Goal: Information Seeking & Learning: Understand process/instructions

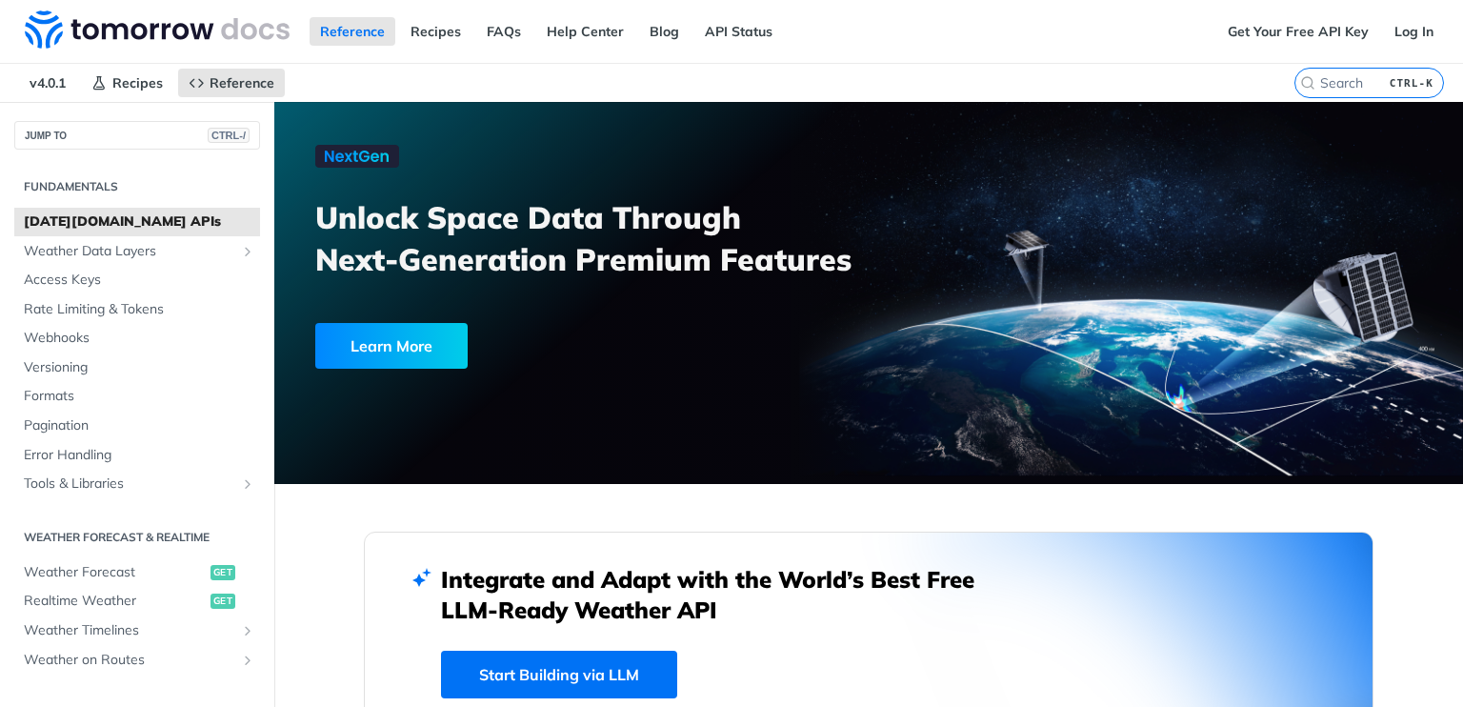
click at [133, 227] on span "Tomorrow.io APIs" at bounding box center [139, 221] width 231 height 19
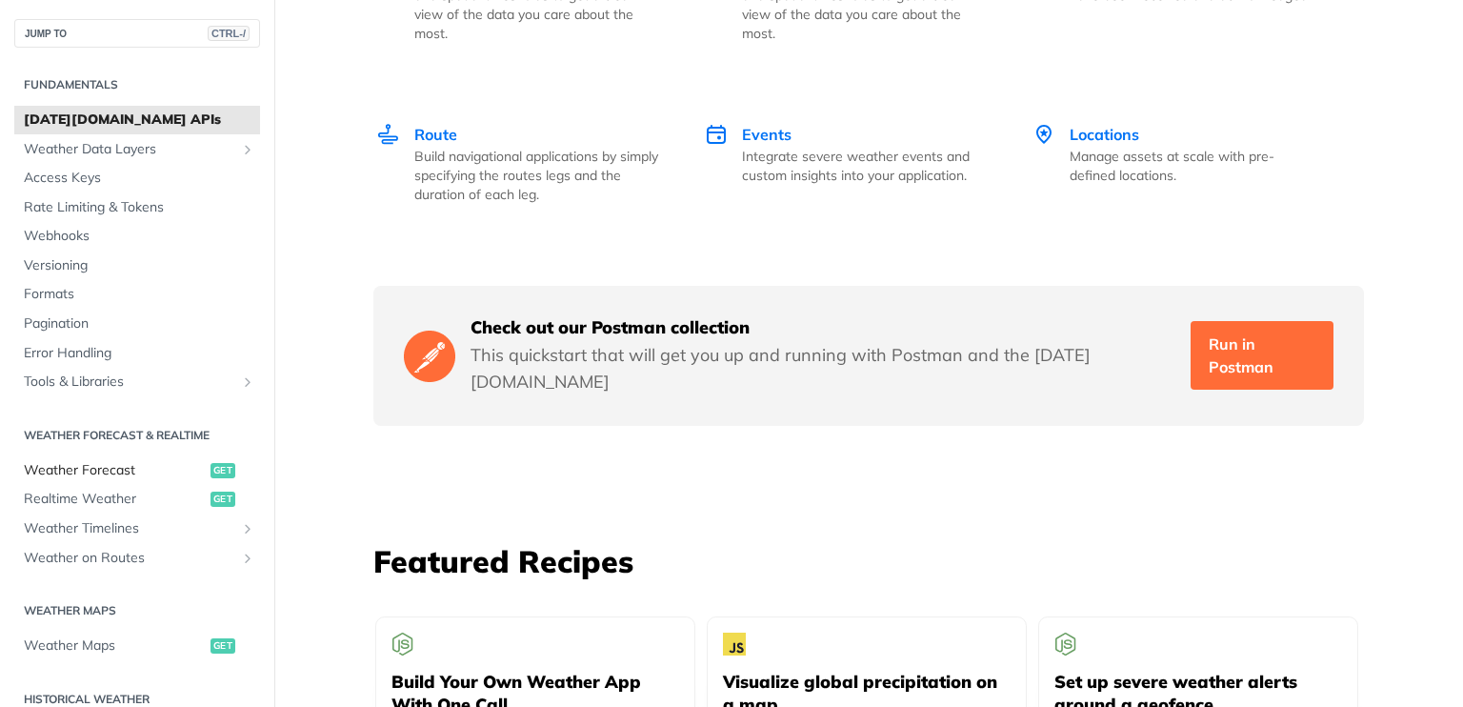
scroll to position [82, 0]
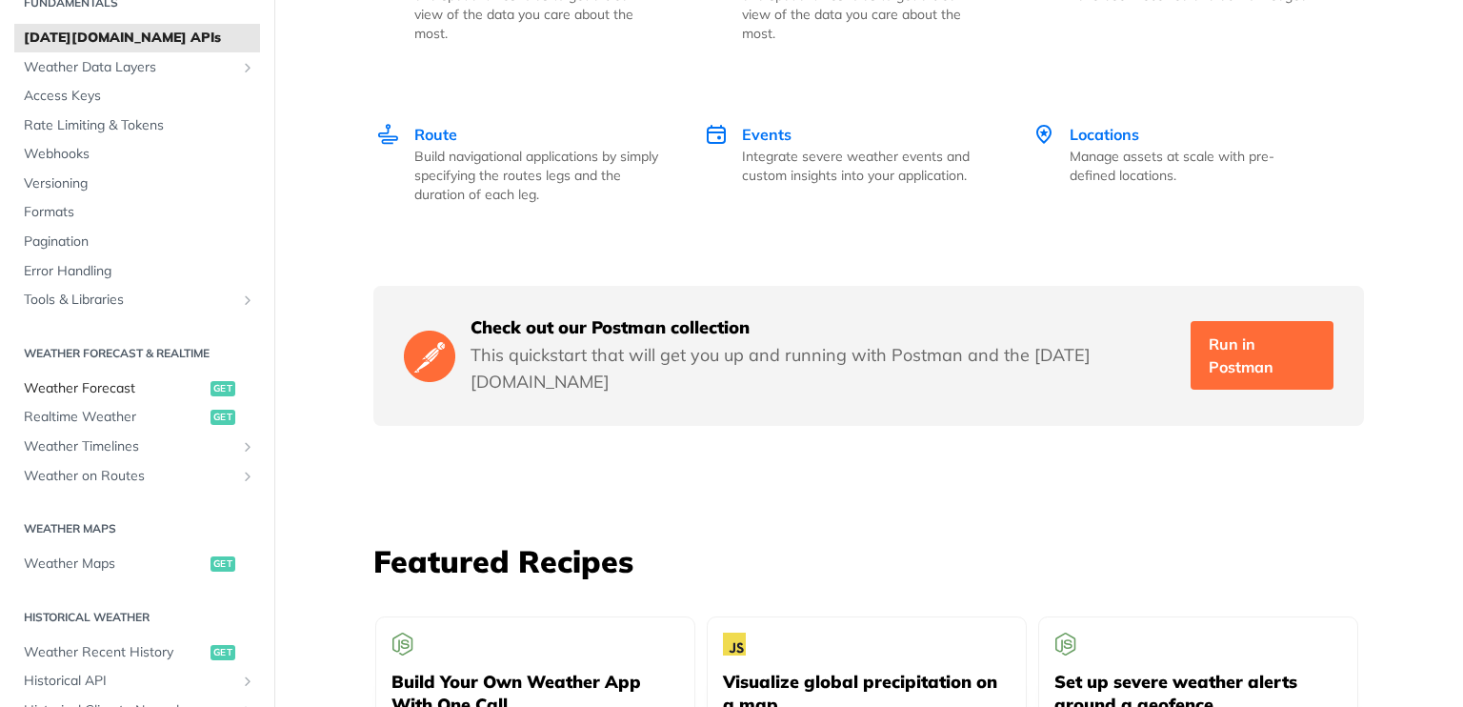
click at [123, 395] on span "Weather Forecast" at bounding box center [115, 388] width 182 height 19
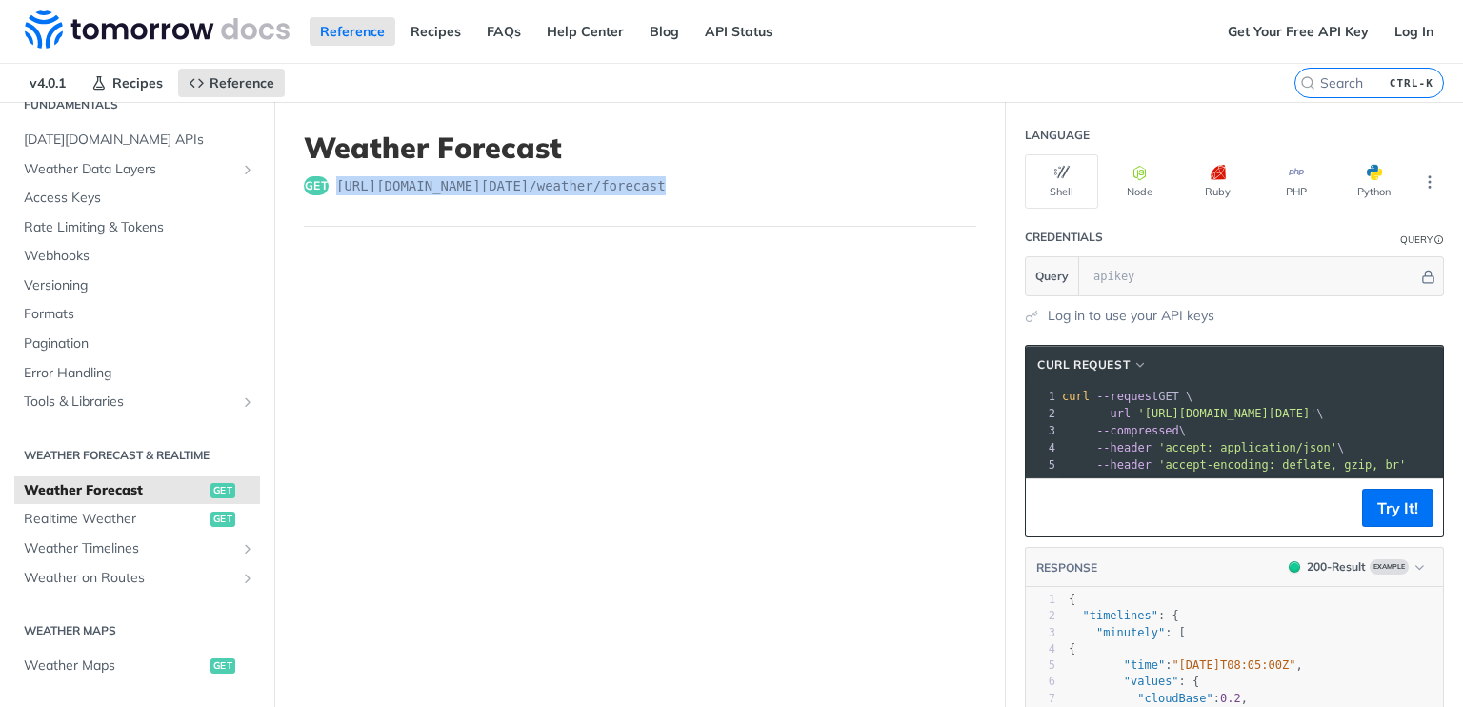
drag, startPoint x: 651, startPoint y: 182, endPoint x: 331, endPoint y: 186, distance: 320.0
click at [331, 186] on div "get https://api.tomorrow.io/v4 /weather/forecast" at bounding box center [640, 185] width 672 height 19
copy div "https://api.tomorrow.io/v4 /weather/forecast"
click at [642, 181] on span "https://api.tomorrow.io/v4 /weather/forecast" at bounding box center [500, 185] width 329 height 19
drag, startPoint x: 648, startPoint y: 189, endPoint x: 401, endPoint y: 185, distance: 246.7
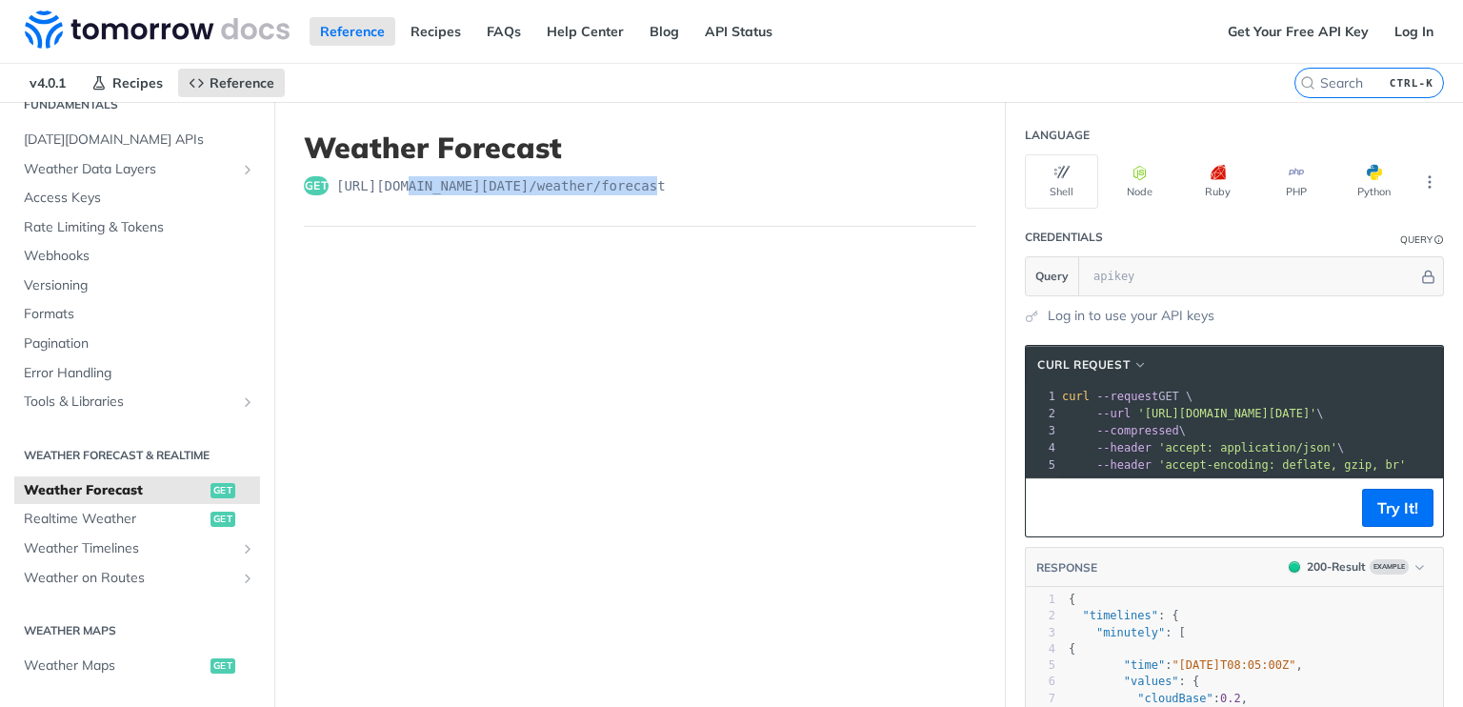
click at [401, 185] on span "https://api.tomorrow.io/v4 /weather/forecast" at bounding box center [500, 185] width 329 height 19
click at [731, 144] on h1 "Weather Forecast" at bounding box center [640, 147] width 672 height 34
click at [316, 185] on span "get" at bounding box center [316, 185] width 25 height 19
drag, startPoint x: 655, startPoint y: 182, endPoint x: 318, endPoint y: 177, distance: 337.1
click at [318, 177] on div "get https://api.tomorrow.io/v4 /weather/forecast" at bounding box center [640, 185] width 672 height 19
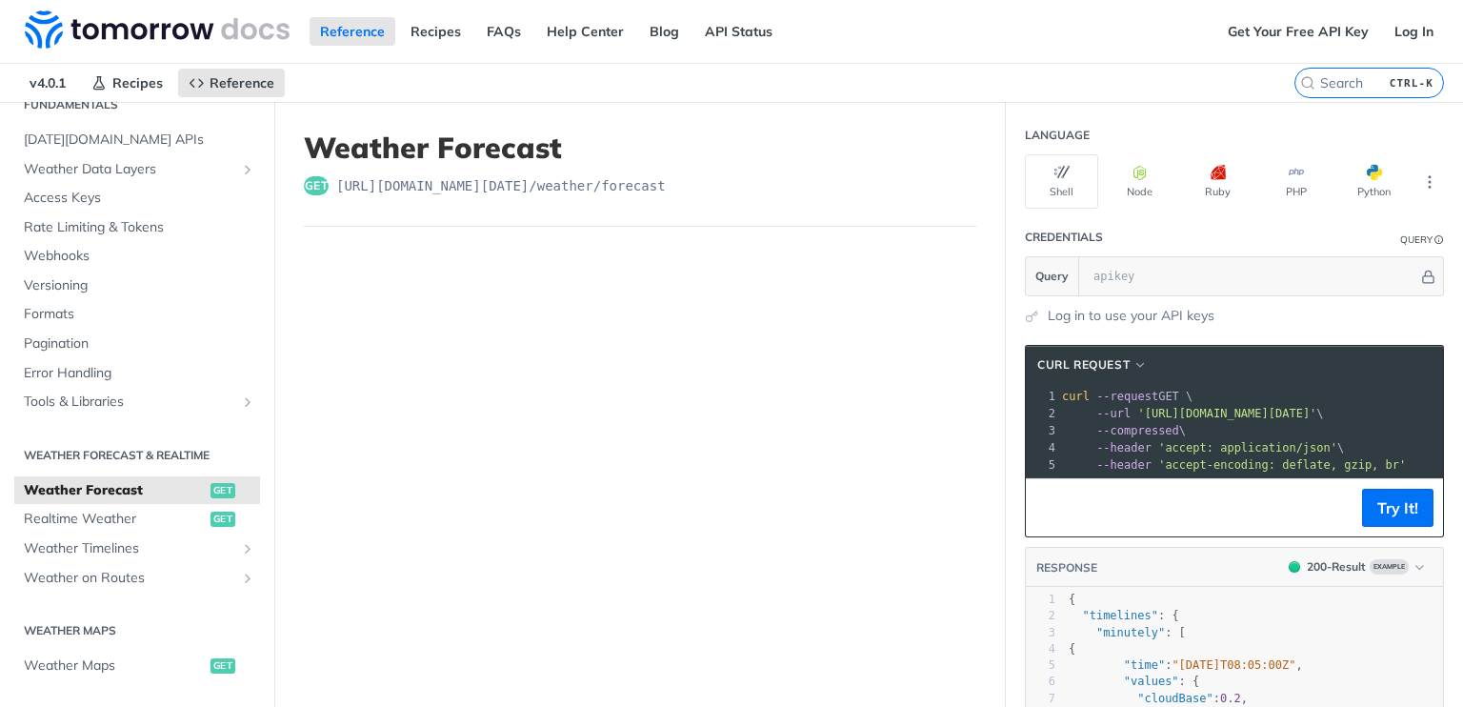
drag, startPoint x: 657, startPoint y: 184, endPoint x: 333, endPoint y: 190, distance: 323.8
click at [333, 190] on div "get https://api.tomorrow.io/v4 /weather/forecast" at bounding box center [640, 185] width 672 height 19
copy span "https://api.tomorrow.io/v4 /weather/forecast"
click at [676, 159] on h1 "Weather Forecast" at bounding box center [640, 147] width 672 height 34
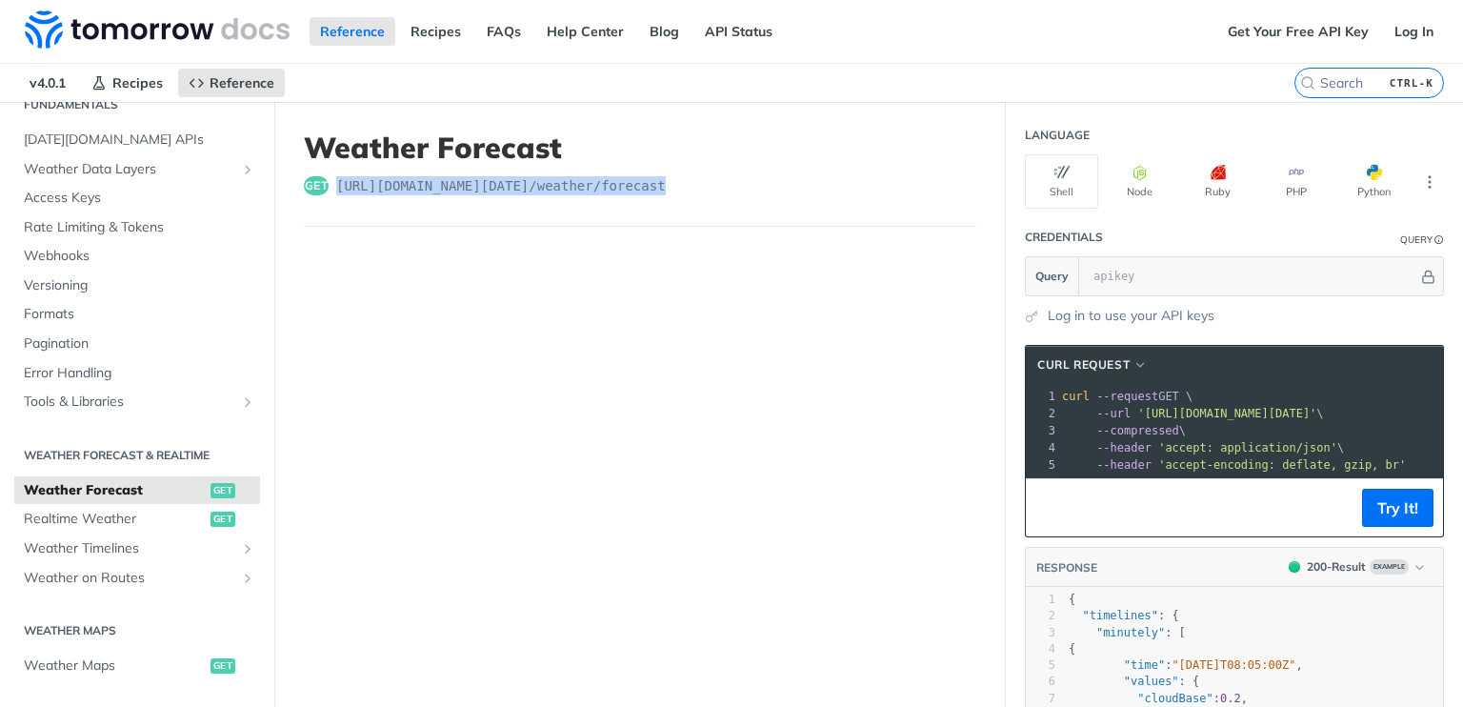
drag, startPoint x: 665, startPoint y: 180, endPoint x: 328, endPoint y: 180, distance: 337.1
click at [328, 180] on div "get https://api.tomorrow.io/v4 /weather/forecast" at bounding box center [640, 185] width 672 height 19
copy div "https://api.tomorrow.io/v4 /weather/forecast"
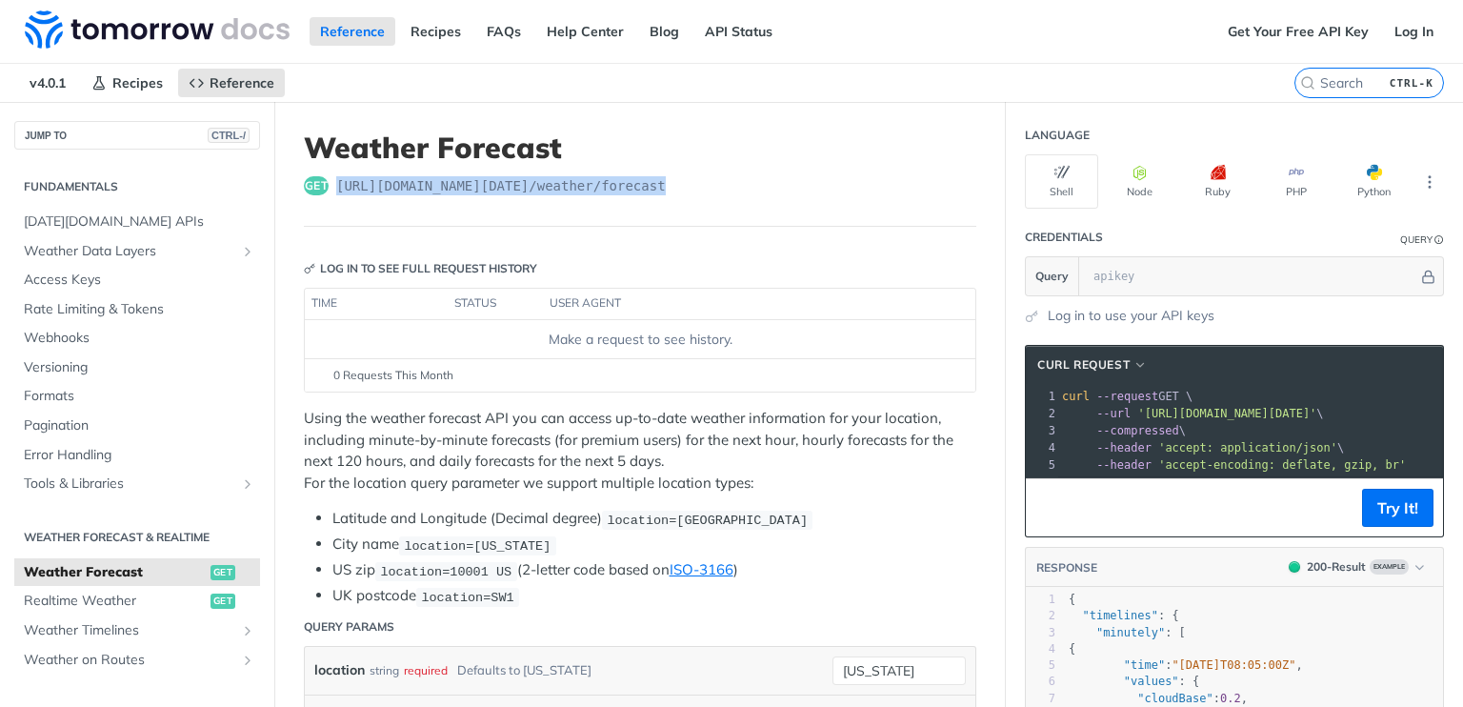
drag, startPoint x: 651, startPoint y: 187, endPoint x: 335, endPoint y: 181, distance: 316.2
click at [335, 181] on div "get [URL][DOMAIN_NAME][DATE] /weather/forecast" at bounding box center [640, 185] width 672 height 19
copy span "https://api.tomorrow.io/v4 /weather/forecast"
